Goal: Find specific page/section: Find specific page/section

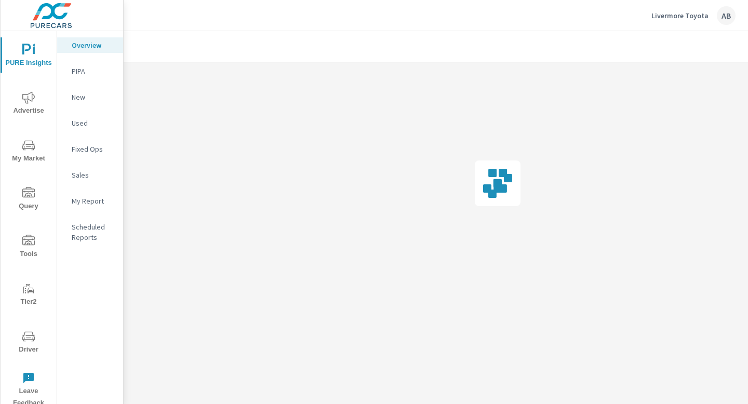
click at [22, 326] on button "Driver" at bounding box center [29, 341] width 56 height 35
click at [22, 341] on icon "nav menu" at bounding box center [28, 337] width 12 height 12
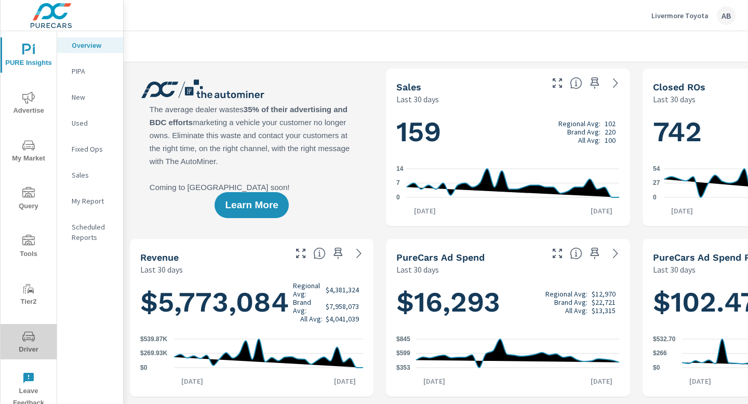
click at [29, 348] on span "Driver" at bounding box center [29, 343] width 50 height 25
